Goal: Task Accomplishment & Management: Manage account settings

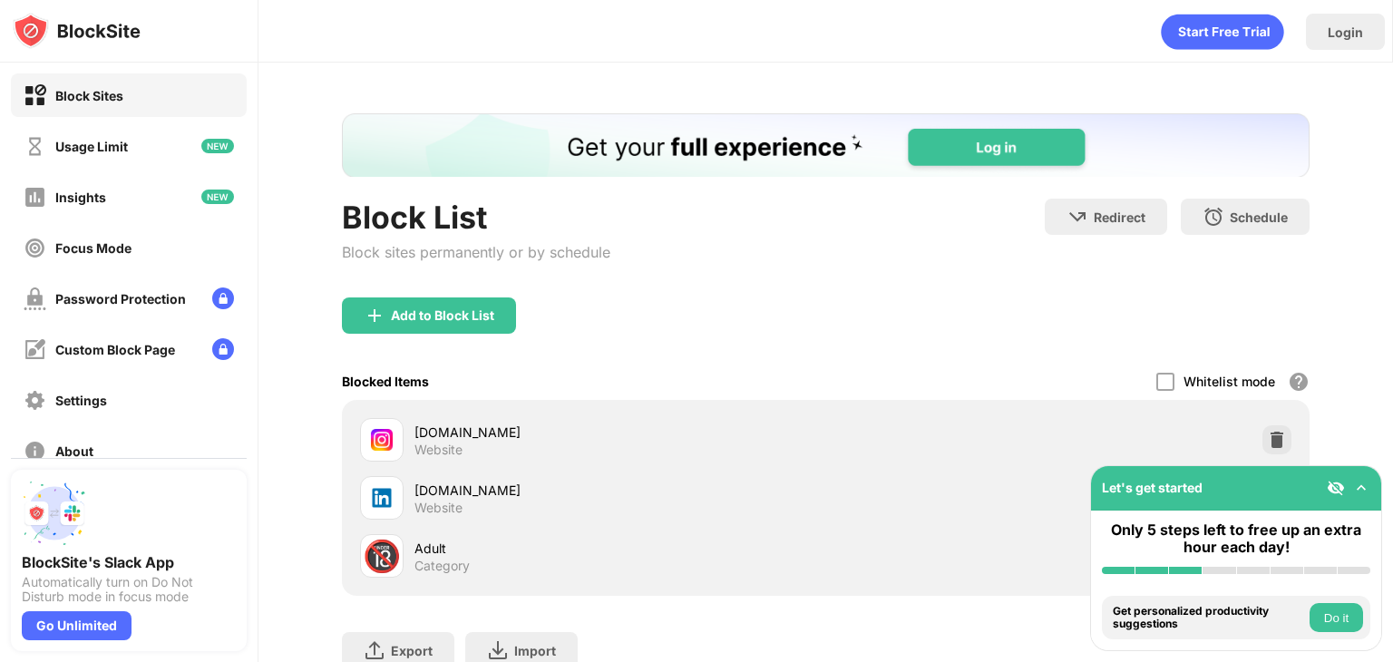
scroll to position [139, 0]
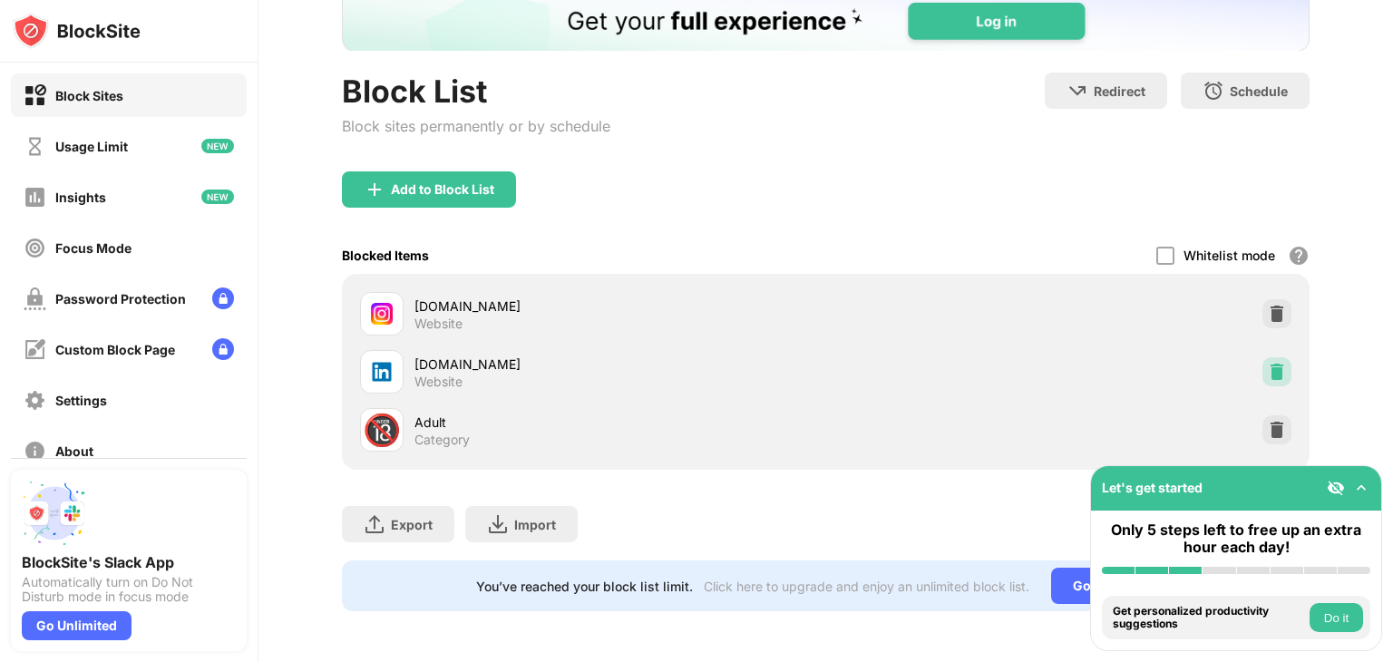
click at [1273, 363] on div at bounding box center [1276, 371] width 29 height 29
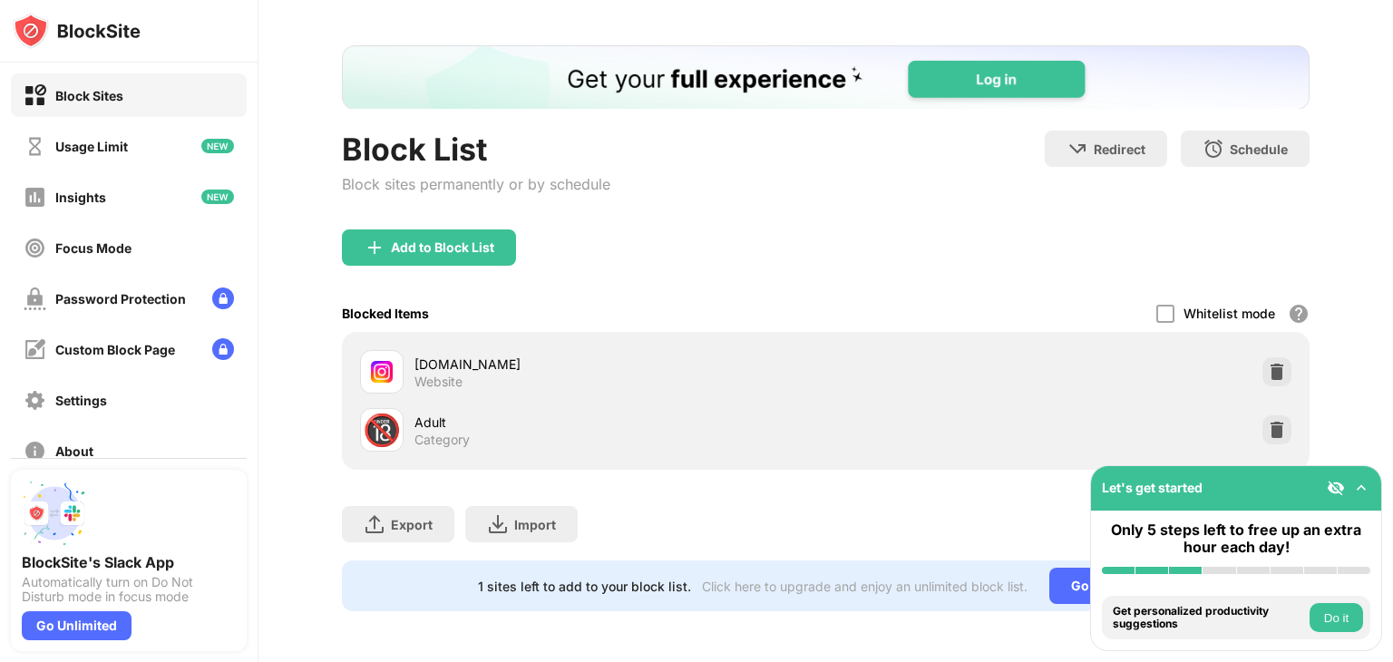
scroll to position [81, 0]
click at [474, 240] on div "Add to Block List" at bounding box center [442, 247] width 103 height 15
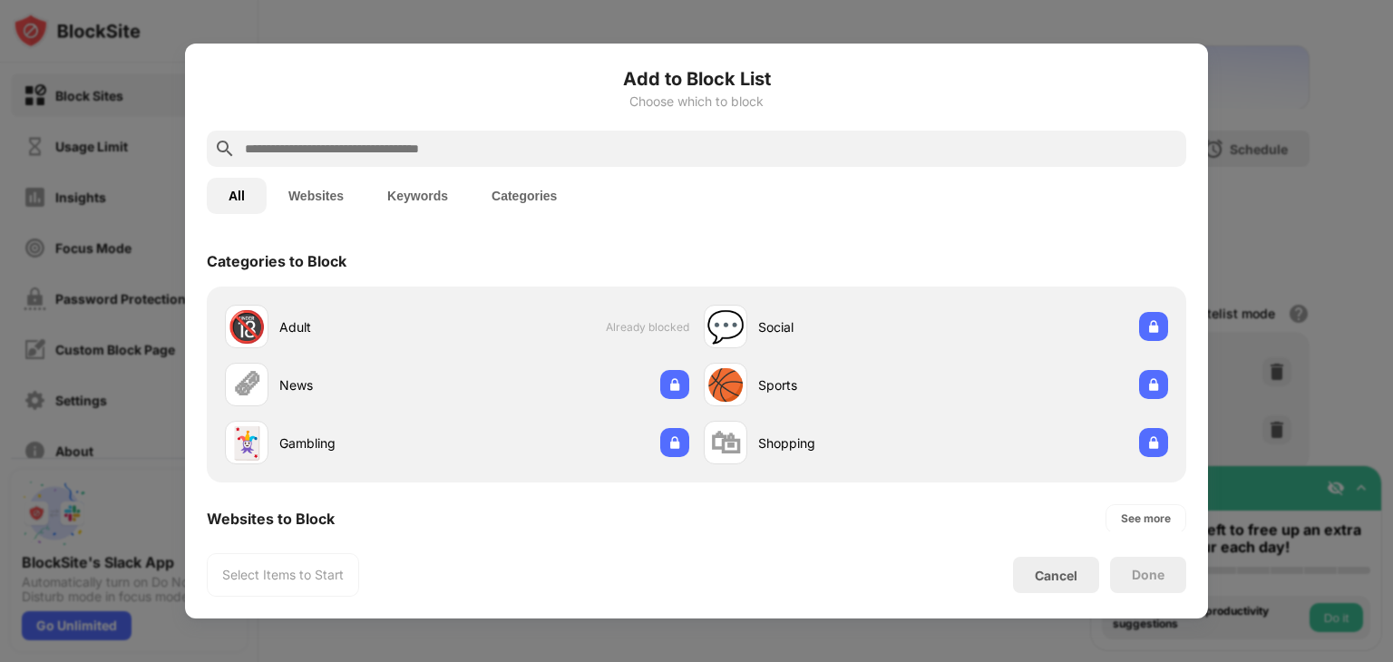
click at [555, 157] on input "text" at bounding box center [711, 149] width 936 height 22
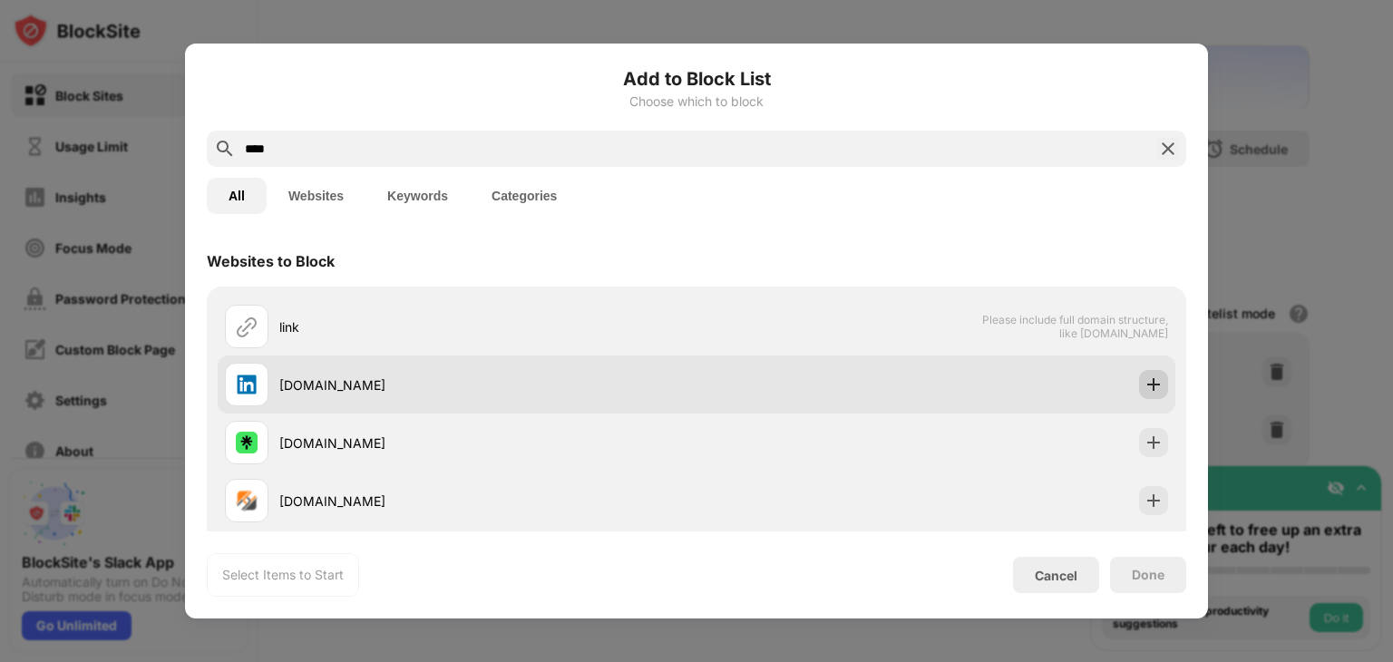
type input "****"
click at [1144, 384] on img at bounding box center [1153, 384] width 18 height 18
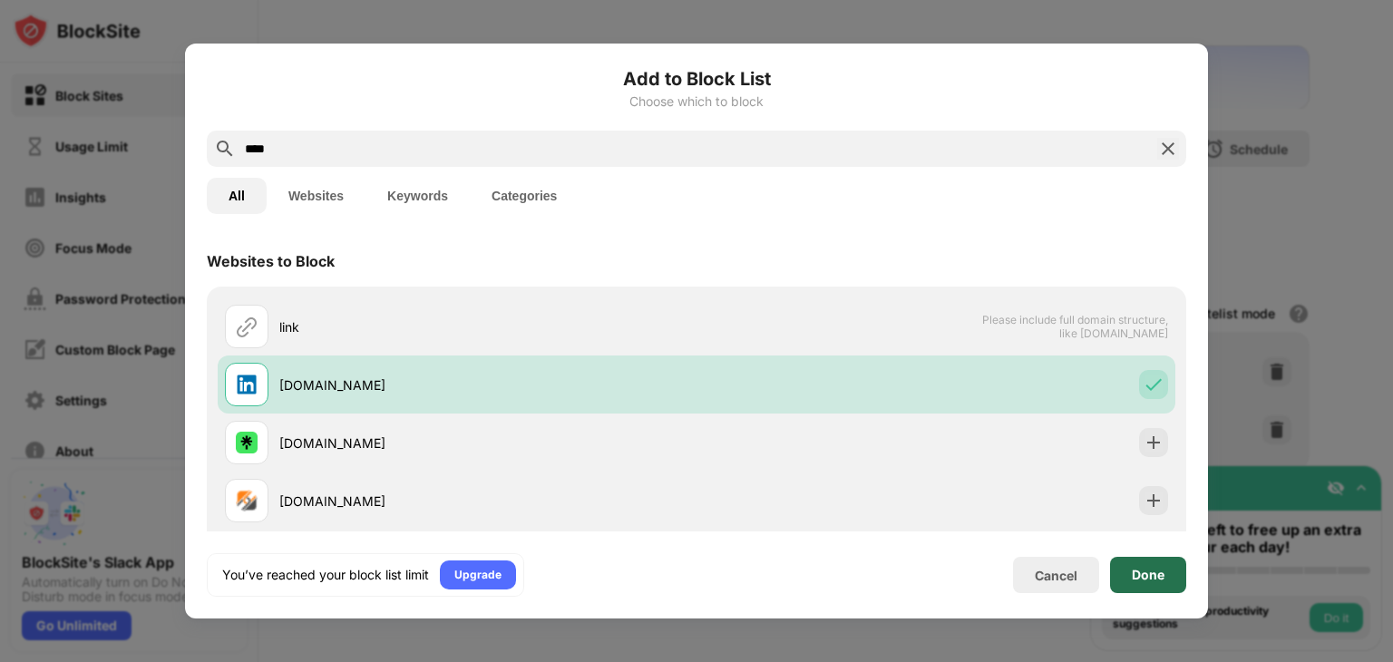
click at [1157, 565] on div "Done" at bounding box center [1148, 575] width 76 height 36
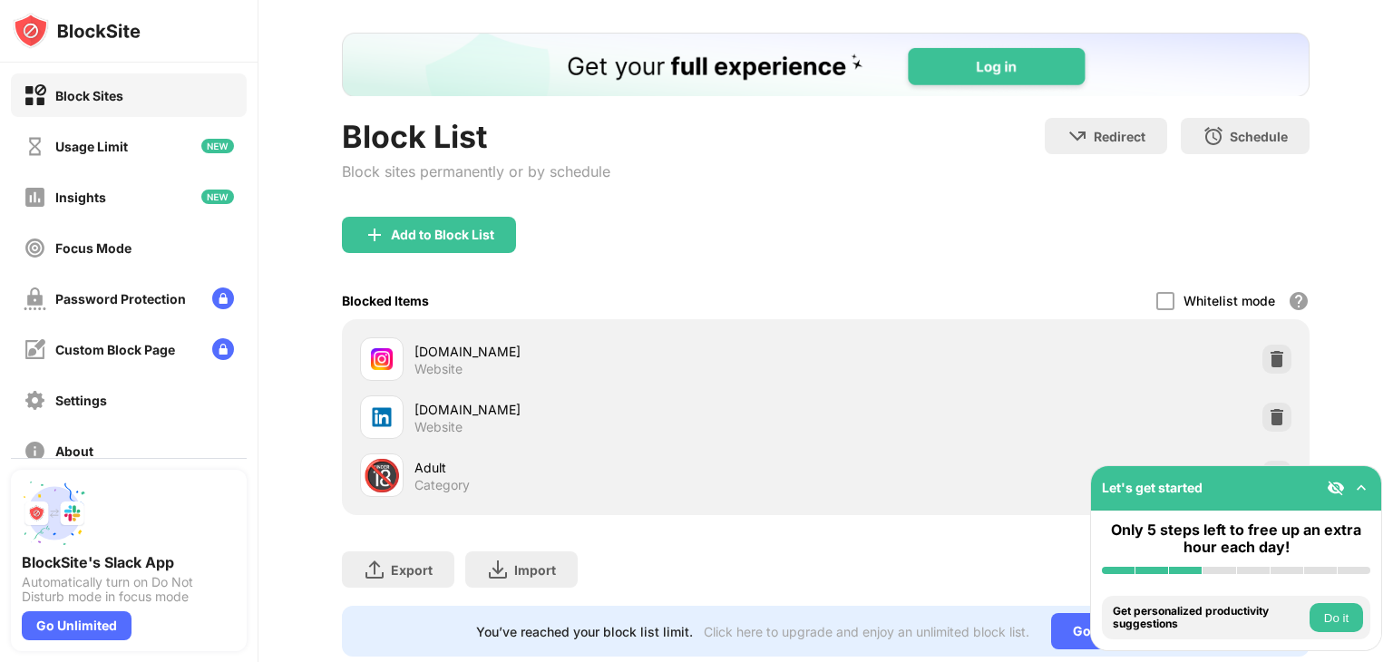
scroll to position [139, 0]
